Goal: Task Accomplishment & Management: Use online tool/utility

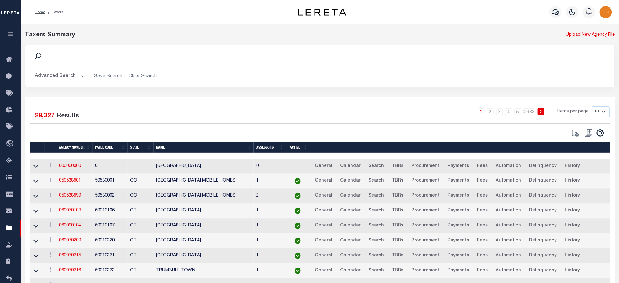
click at [60, 77] on button "Advanced Search" at bounding box center [60, 76] width 51 height 12
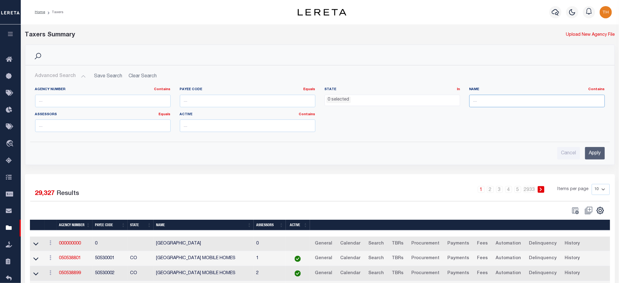
click at [487, 102] on input "text" at bounding box center [538, 101] width 136 height 13
paste input "090420000"
click at [527, 102] on input "Anna" at bounding box center [538, 101] width 136 height 13
type input "Anne Ar"
click at [601, 155] on input "Apply" at bounding box center [596, 153] width 20 height 13
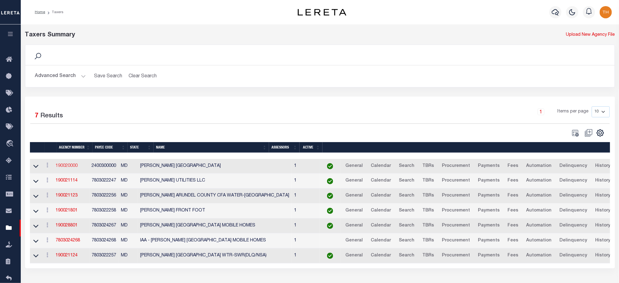
click at [75, 168] on link "190020000" at bounding box center [67, 166] width 22 height 4
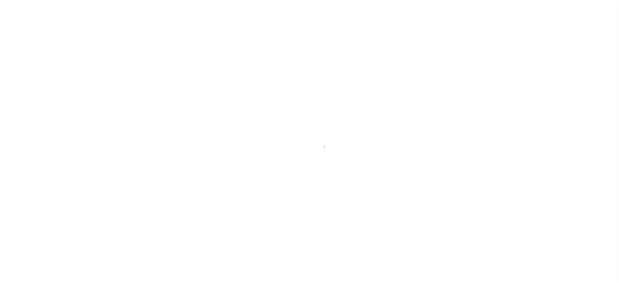
select select
checkbox input "false"
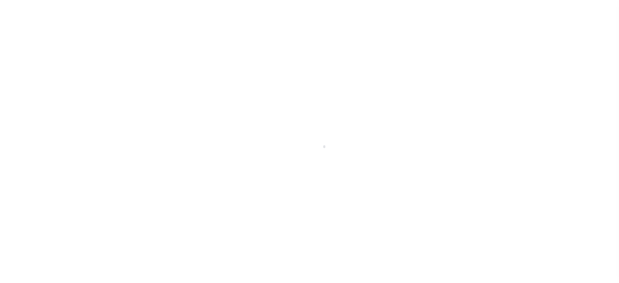
checkbox input "false"
type input "2400300000"
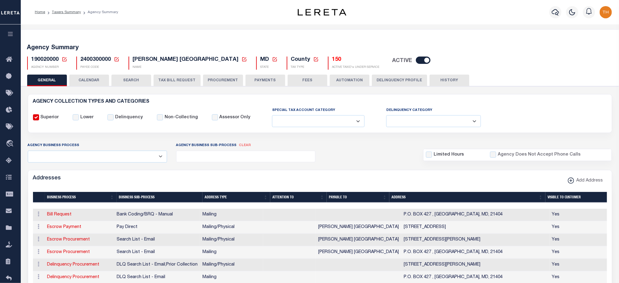
click at [105, 78] on button "CALENDAR" at bounding box center [89, 81] width 40 height 12
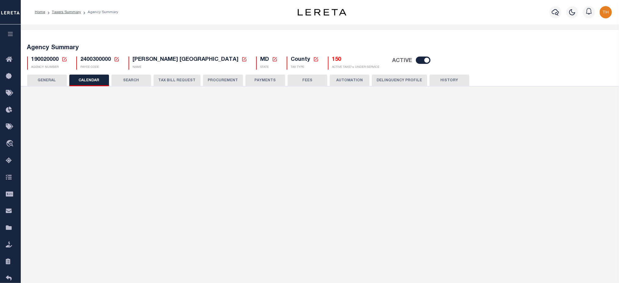
checkbox input "false"
type input "2"
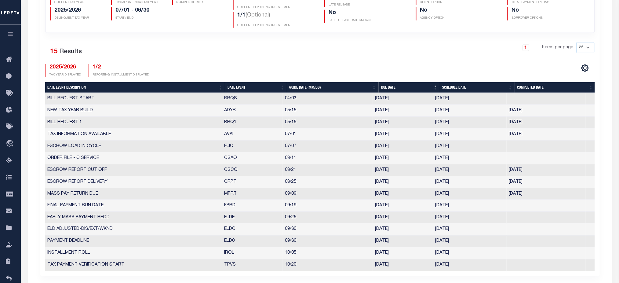
scroll to position [204, 0]
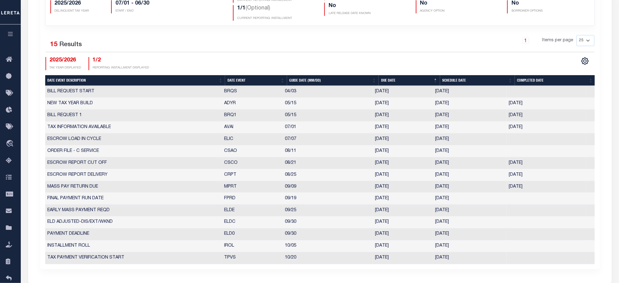
drag, startPoint x: 224, startPoint y: 234, endPoint x: 473, endPoint y: 237, distance: 249.1
click at [473, 237] on tr "PAYMENT DEADLINE ELD0 09/30 09/30/2025 09/30/2025 4373771" at bounding box center [320, 235] width 550 height 12
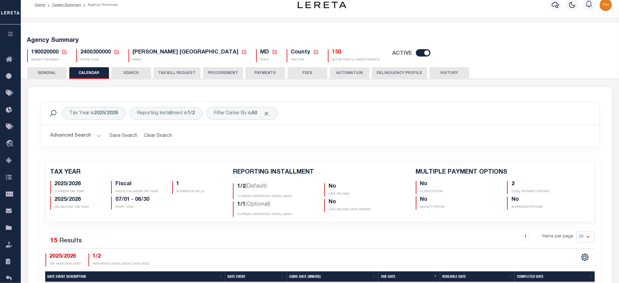
scroll to position [0, 0]
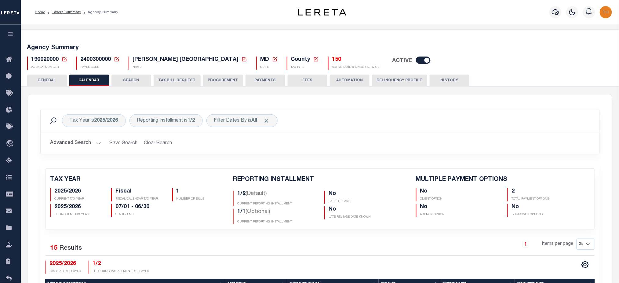
click at [46, 60] on span "190020000" at bounding box center [45, 60] width 28 height 6
copy h5 "190020000"
drag, startPoint x: 53, startPoint y: 190, endPoint x: 67, endPoint y: 191, distance: 14.1
click at [67, 191] on div "2025/2026 CURRENT TAX YEAR" at bounding box center [76, 194] width 52 height 13
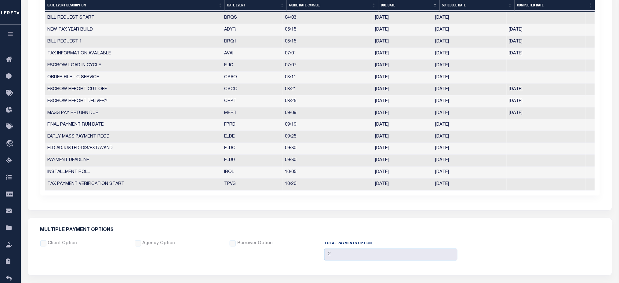
scroll to position [326, 0]
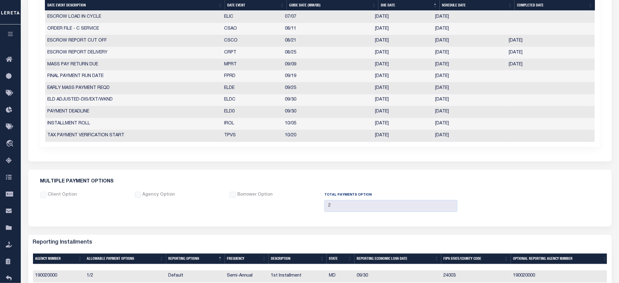
drag, startPoint x: 469, startPoint y: 113, endPoint x: 353, endPoint y: 102, distance: 117.2
click at [421, 112] on tr "PAYMENT DEADLINE ELD0 09/30 09/30/2025 09/30/2025 4373771" at bounding box center [320, 112] width 550 height 12
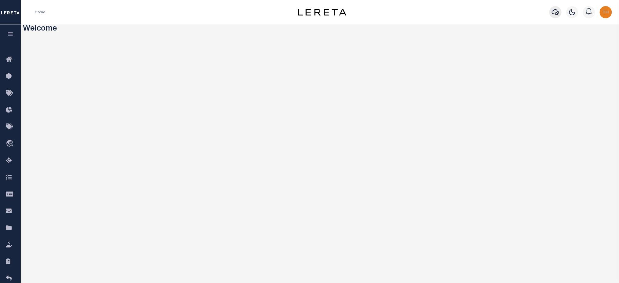
click at [557, 14] on icon "button" at bounding box center [555, 12] width 7 height 7
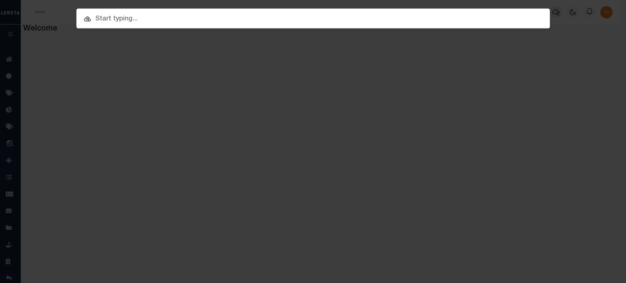
paste input "7034776"
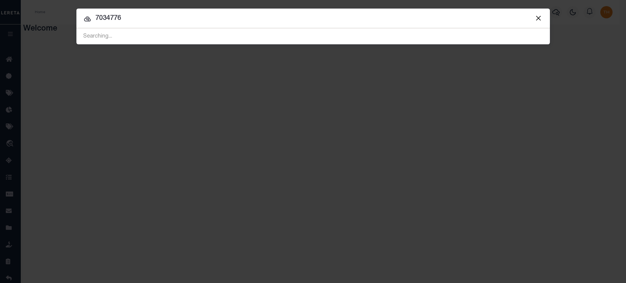
type input "7034776"
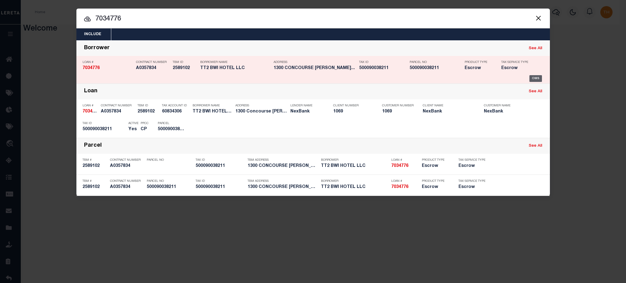
click at [538, 78] on div "OMS" at bounding box center [535, 78] width 13 height 7
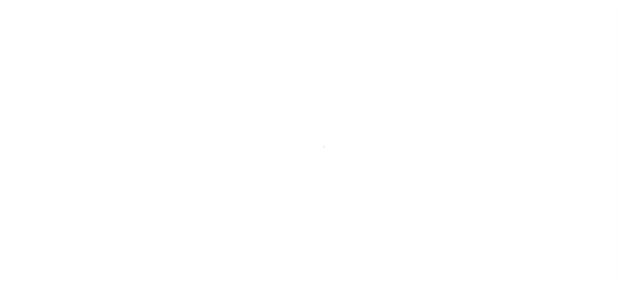
type input "7034776"
type input "TT2 BWI HOTEL LLC"
select select
select select "10"
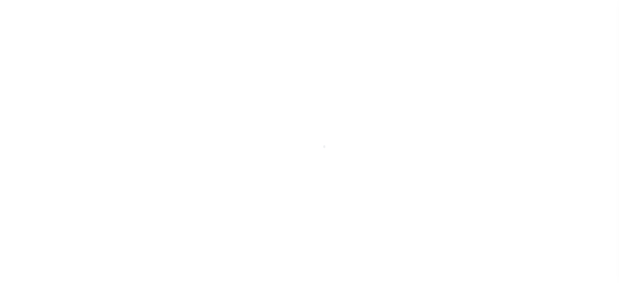
select select "Escrow"
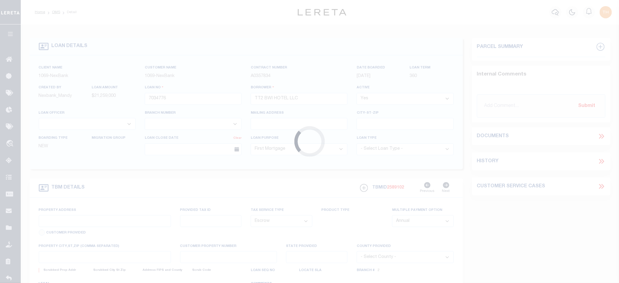
select select "641"
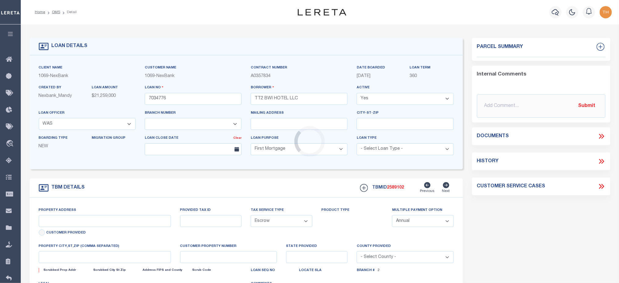
select select "372"
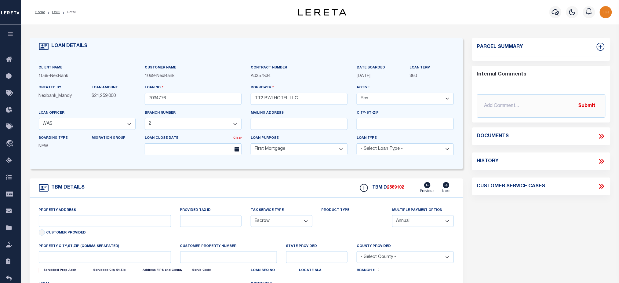
type input "1300 Concourse Dr"
type input "Linthicum Heights MD 21090"
type input "MD"
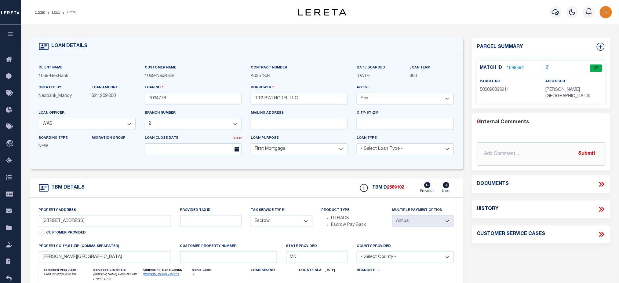
click at [516, 68] on link "1098564" at bounding box center [515, 68] width 17 height 6
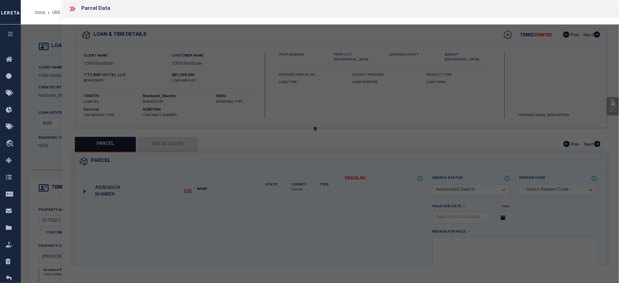
checkbox input "false"
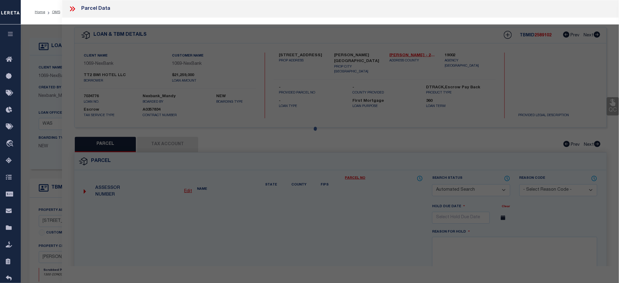
select select "CP"
type input "TT2 BWI HOTEL LLC"
select select
type input "1300 CONCOURSE DR"
checkbox input "false"
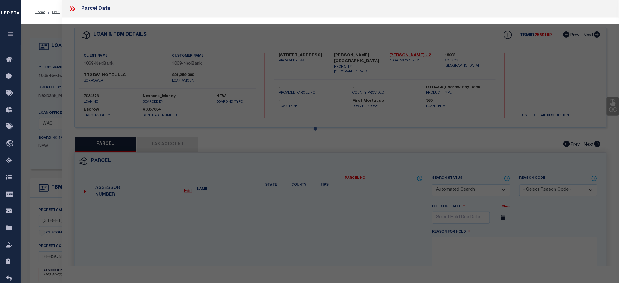
type input "LINTHICUM MD 21090"
type textarea "LT 1R 1300 CONCOURSE DR GATEWAY INTERNATIONAL"
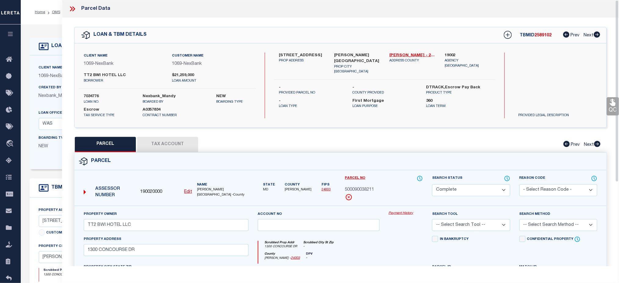
click at [394, 212] on link "Payment History" at bounding box center [406, 213] width 35 height 5
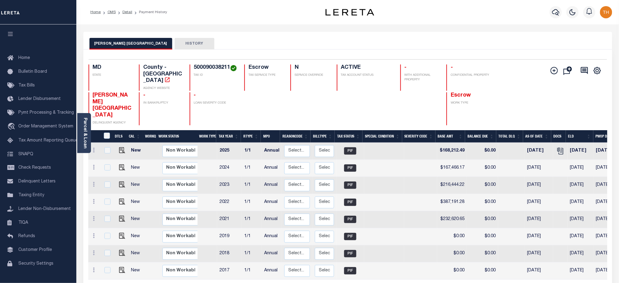
click at [175, 49] on button "HISTORY" at bounding box center [195, 44] width 40 height 12
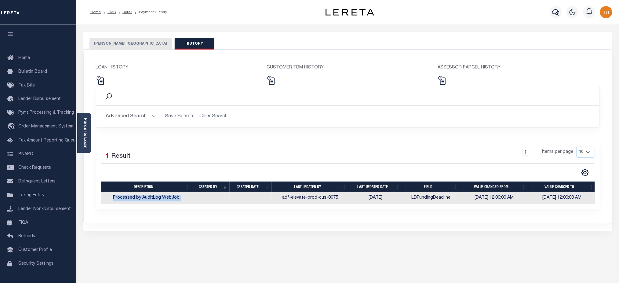
drag, startPoint x: 284, startPoint y: 199, endPoint x: 463, endPoint y: 207, distance: 179.3
click at [463, 204] on div "Description Created by Created date Last updated by Last updated date Field Val…" at bounding box center [348, 198] width 494 height 12
click at [120, 43] on button "[PERSON_NAME] [GEOGRAPHIC_DATA]" at bounding box center [131, 44] width 83 height 12
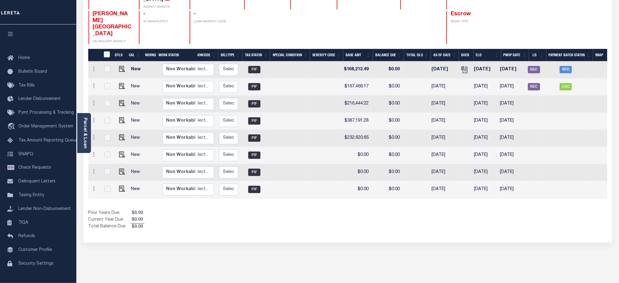
scroll to position [0, 96]
click at [531, 66] on span "REC" at bounding box center [534, 69] width 12 height 7
checkbox input "true"
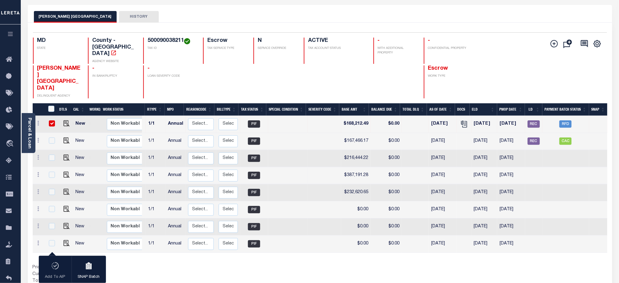
scroll to position [0, 0]
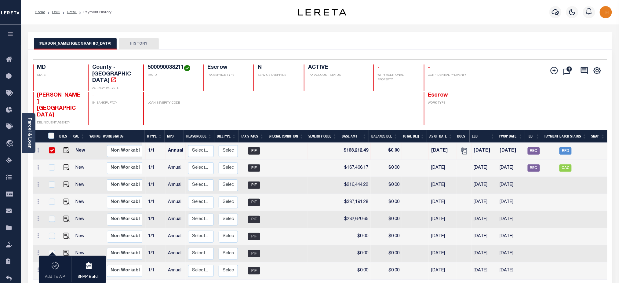
click at [160, 68] on h4 "500090038211" at bounding box center [172, 67] width 48 height 7
copy h4 "500090038211"
click at [11, 36] on icon "button" at bounding box center [10, 34] width 7 height 6
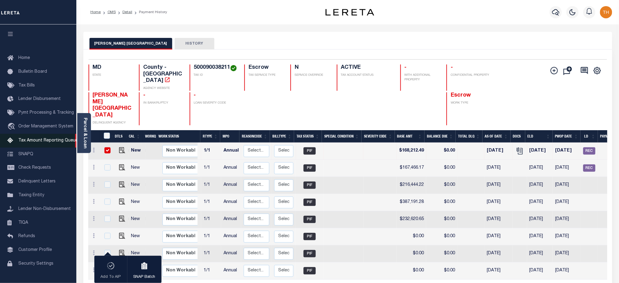
click at [50, 141] on span "Tax Amount Reporting Queue" at bounding box center [48, 140] width 60 height 4
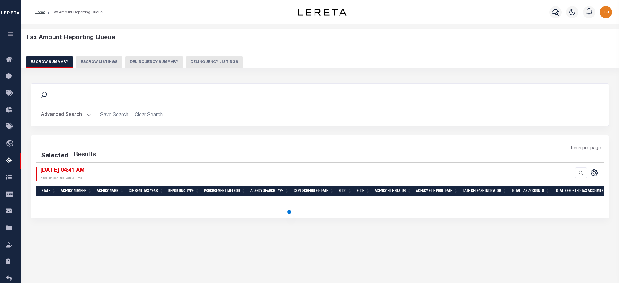
select select
select select "100"
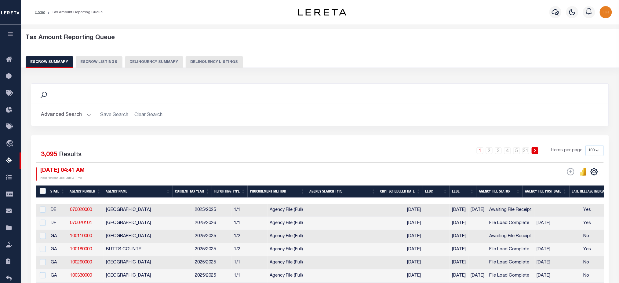
click at [82, 114] on button "Advanced Search" at bounding box center [66, 115] width 51 height 12
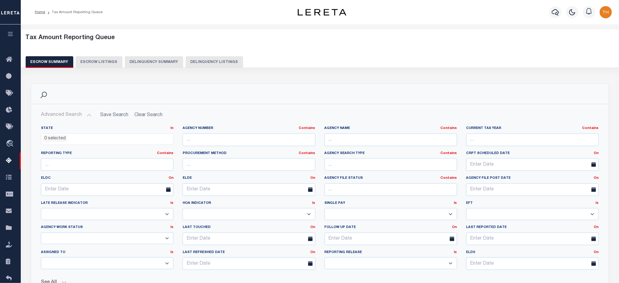
click at [94, 60] on button "Escrow Listings" at bounding box center [99, 62] width 47 height 12
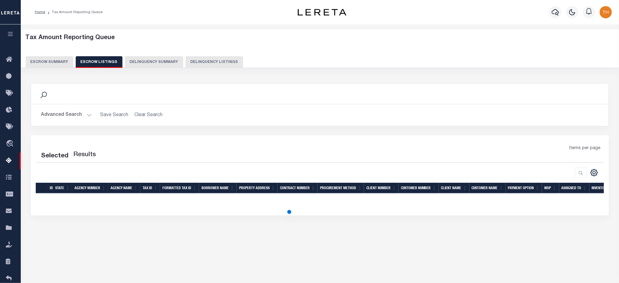
click at [53, 63] on button "Escrow Summary" at bounding box center [50, 62] width 48 height 12
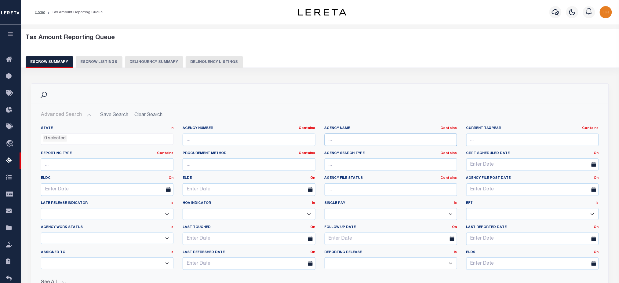
click at [365, 141] on input "text" at bounding box center [391, 140] width 133 height 13
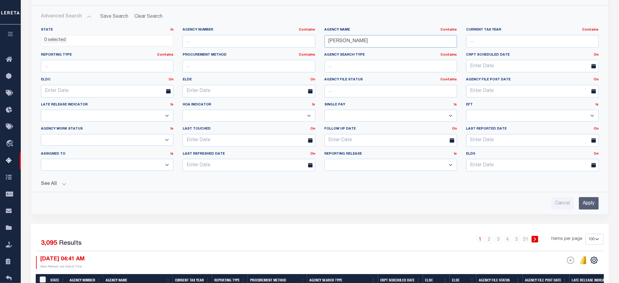
scroll to position [122, 0]
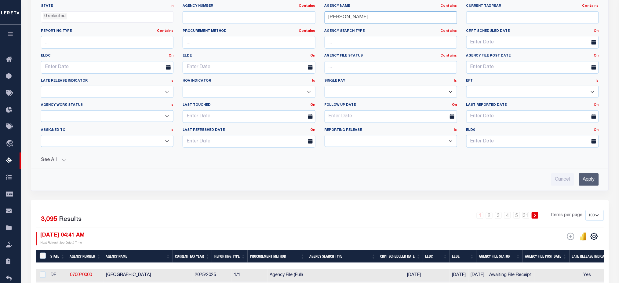
type input "[PERSON_NAME]"
click at [593, 178] on input "Apply" at bounding box center [589, 179] width 20 height 13
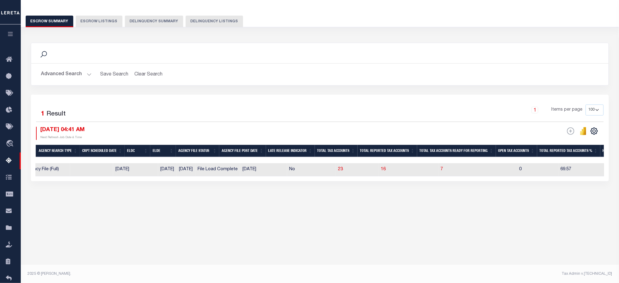
scroll to position [0, 257]
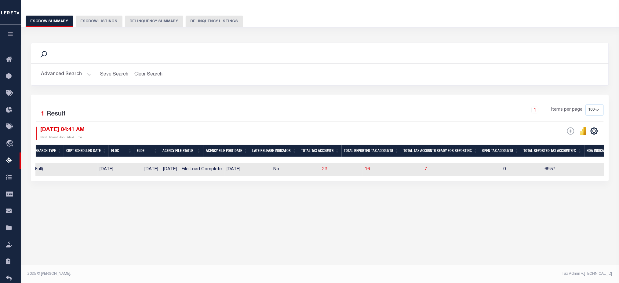
click at [323, 171] on span "23" at bounding box center [325, 169] width 5 height 4
select select "100"
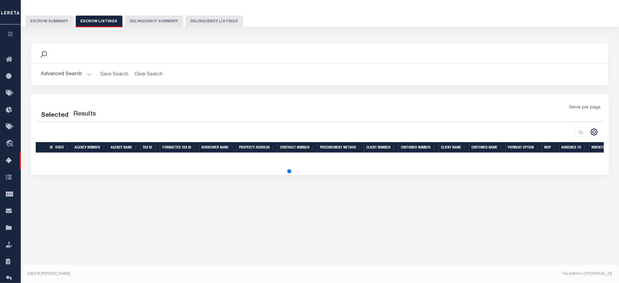
select select "100"
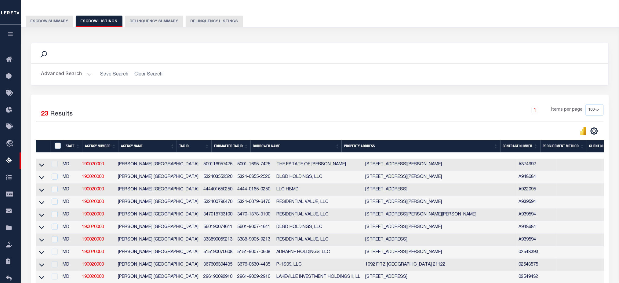
click at [67, 79] on button "Advanced Search" at bounding box center [66, 74] width 51 height 12
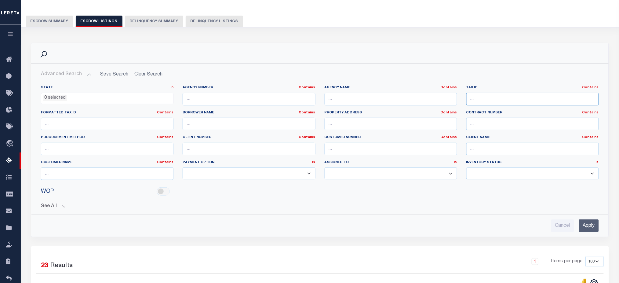
click at [502, 104] on input "text" at bounding box center [533, 99] width 133 height 13
paste input "500090038211"
type input "500090038211"
click at [584, 223] on input "Apply" at bounding box center [589, 225] width 20 height 13
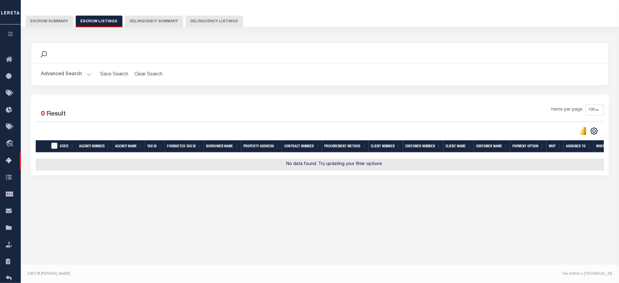
click at [58, 77] on button "Advanced Search" at bounding box center [66, 74] width 51 height 12
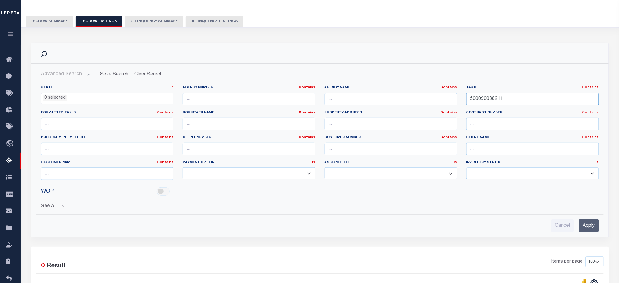
drag, startPoint x: 471, startPoint y: 106, endPoint x: 447, endPoint y: 106, distance: 24.5
click at [447, 106] on div "State In In AK AL AR AZ CA CO CT DC DE FL GA GU HI IA ID IL IN KS [GEOGRAPHIC_D…" at bounding box center [320, 135] width 568 height 100
click at [593, 219] on input "Apply" at bounding box center [589, 225] width 20 height 13
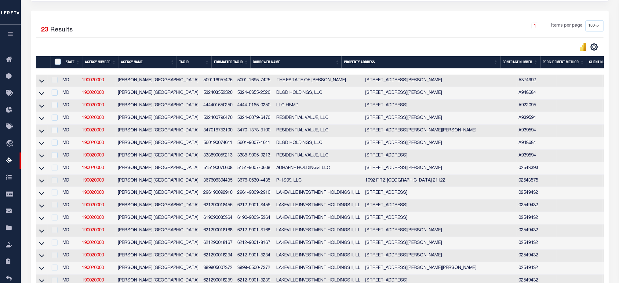
scroll to position [81, 0]
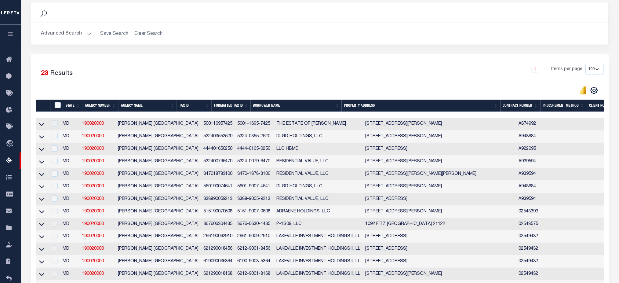
click at [196, 105] on th "Tax ID" at bounding box center [194, 106] width 35 height 13
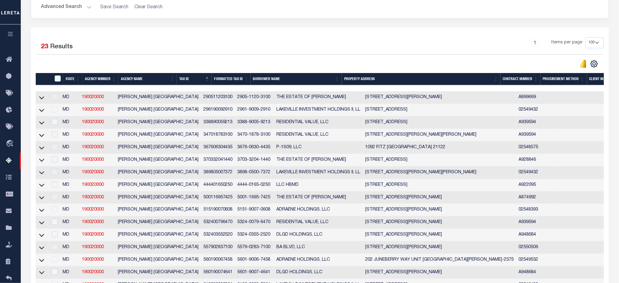
scroll to position [122, 0]
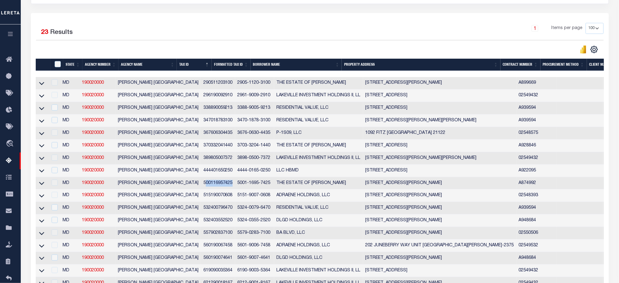
drag, startPoint x: 185, startPoint y: 188, endPoint x: 209, endPoint y: 188, distance: 24.8
click at [209, 188] on td "500116957425" at bounding box center [218, 183] width 34 height 13
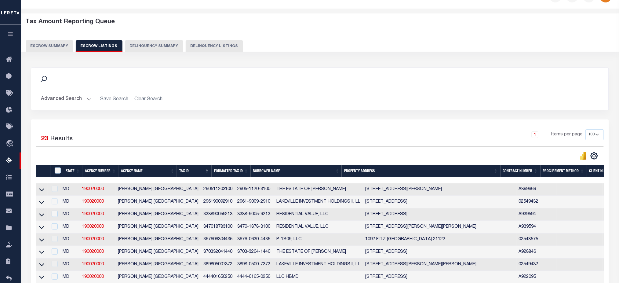
scroll to position [0, 0]
